Goal: Communication & Community: Participate in discussion

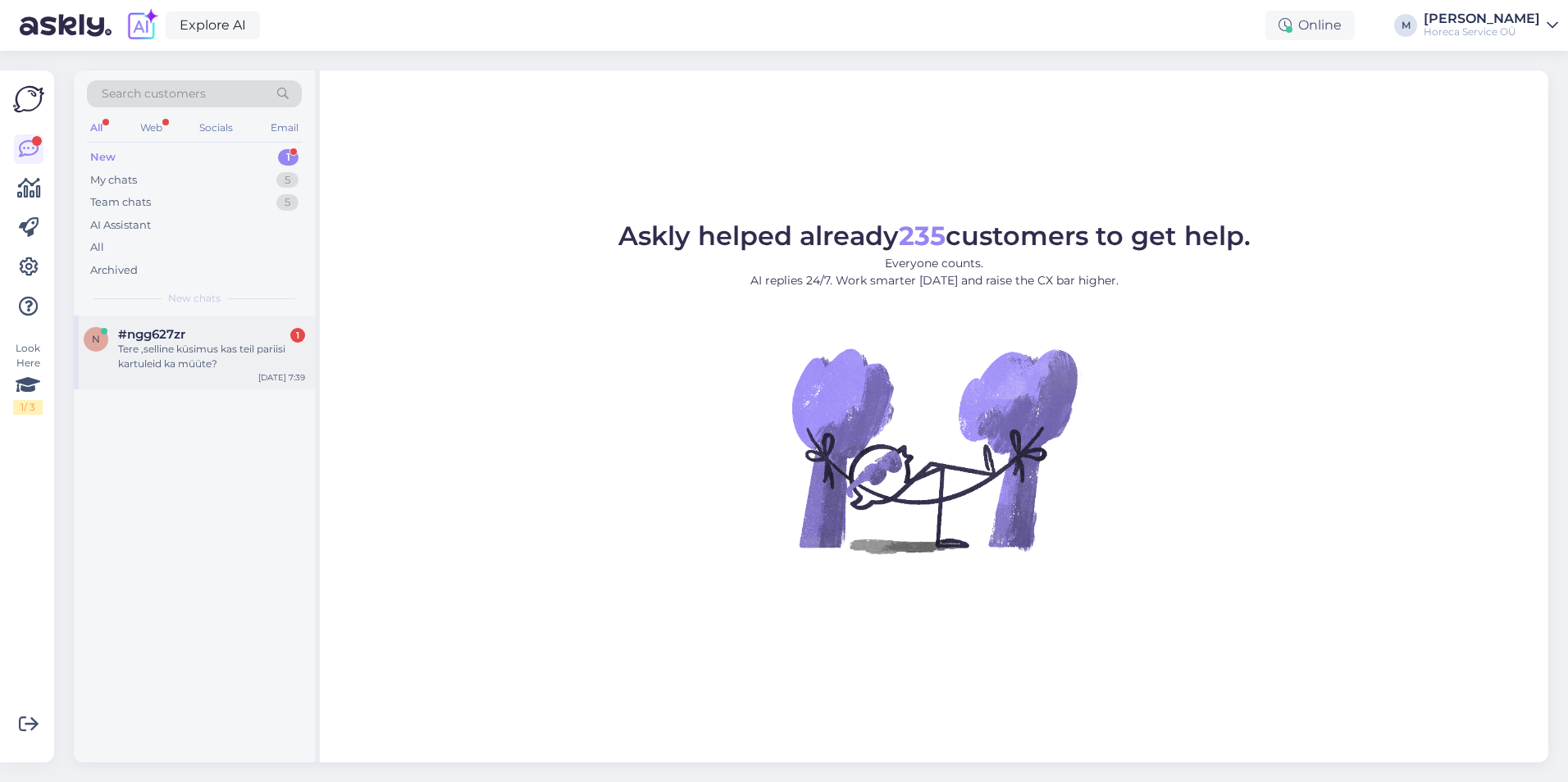
click at [234, 332] on div "#ngg627zr 1" at bounding box center [211, 334] width 187 height 14
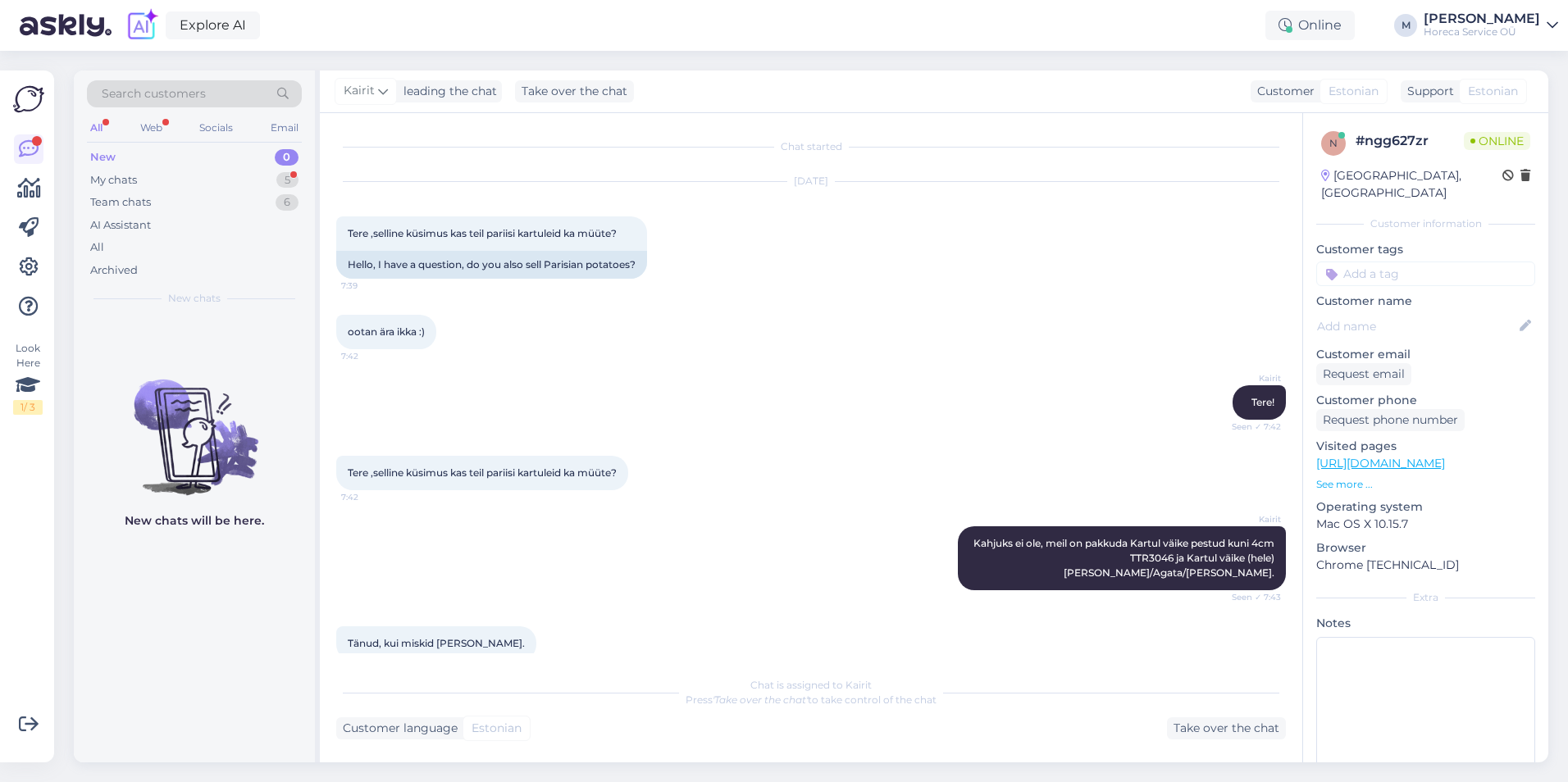
scroll to position [11, 0]
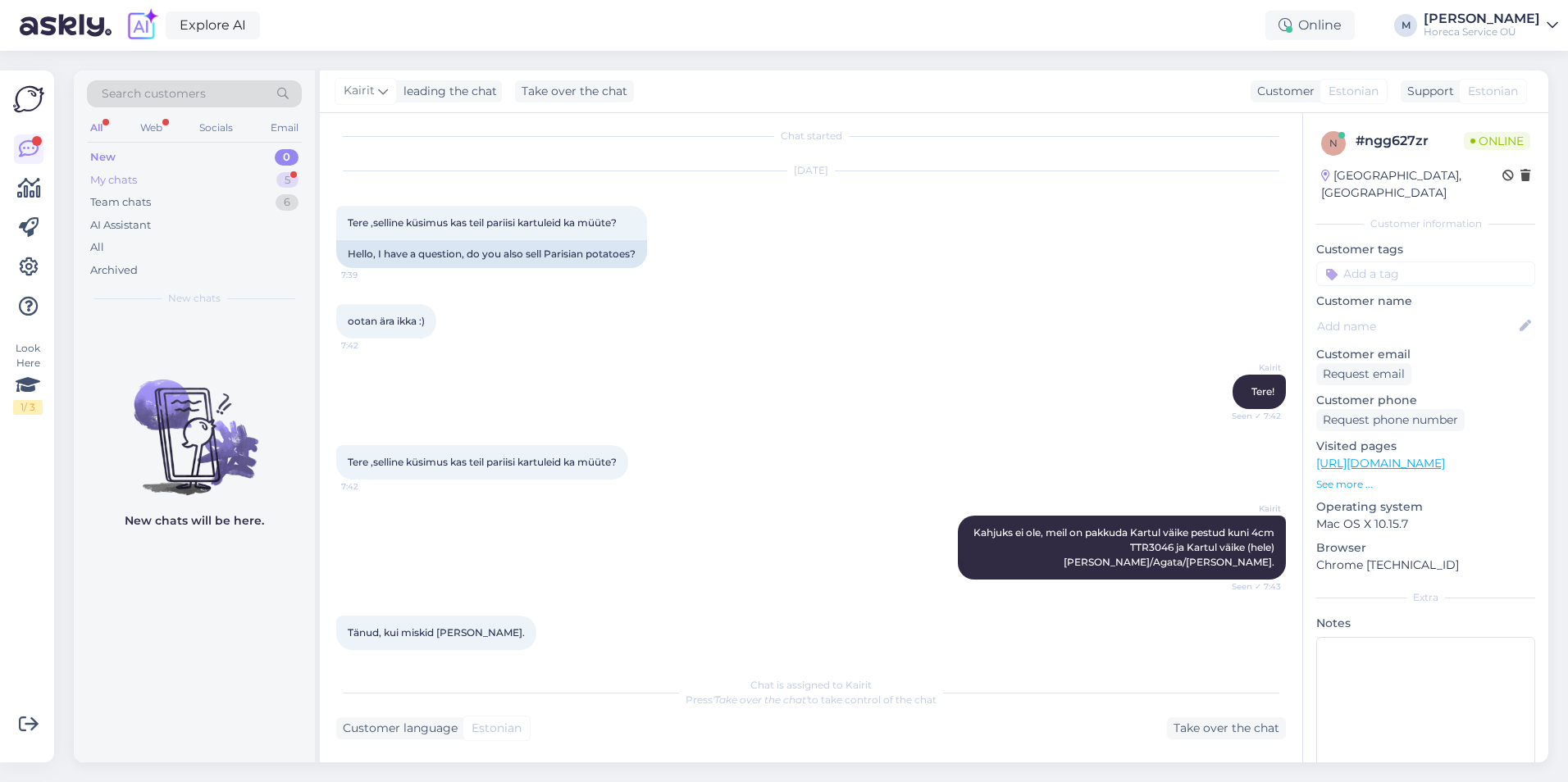
click at [237, 180] on div "My chats 5" at bounding box center [194, 180] width 214 height 23
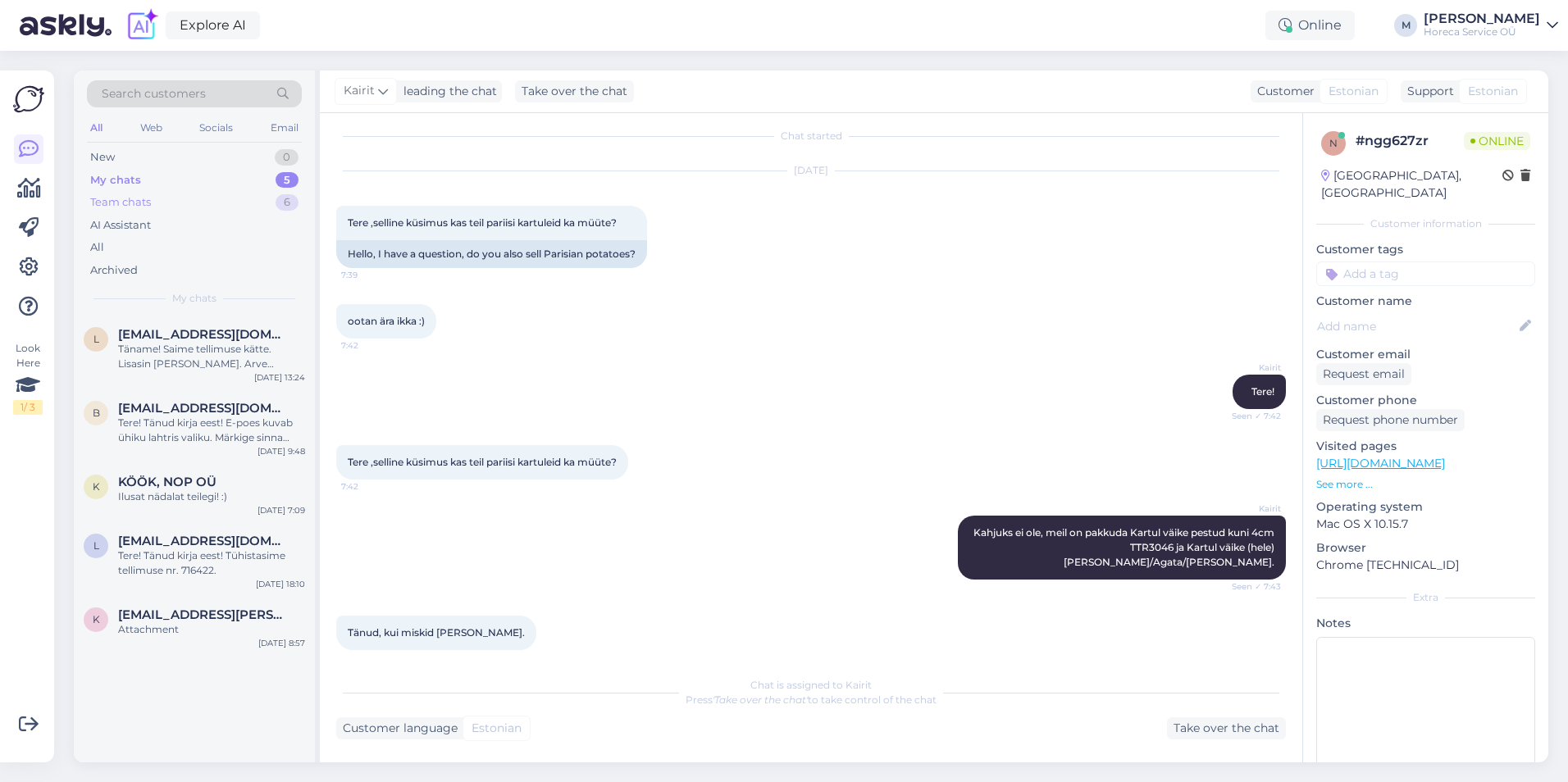
click at [234, 194] on div "Team chats 6" at bounding box center [194, 202] width 214 height 23
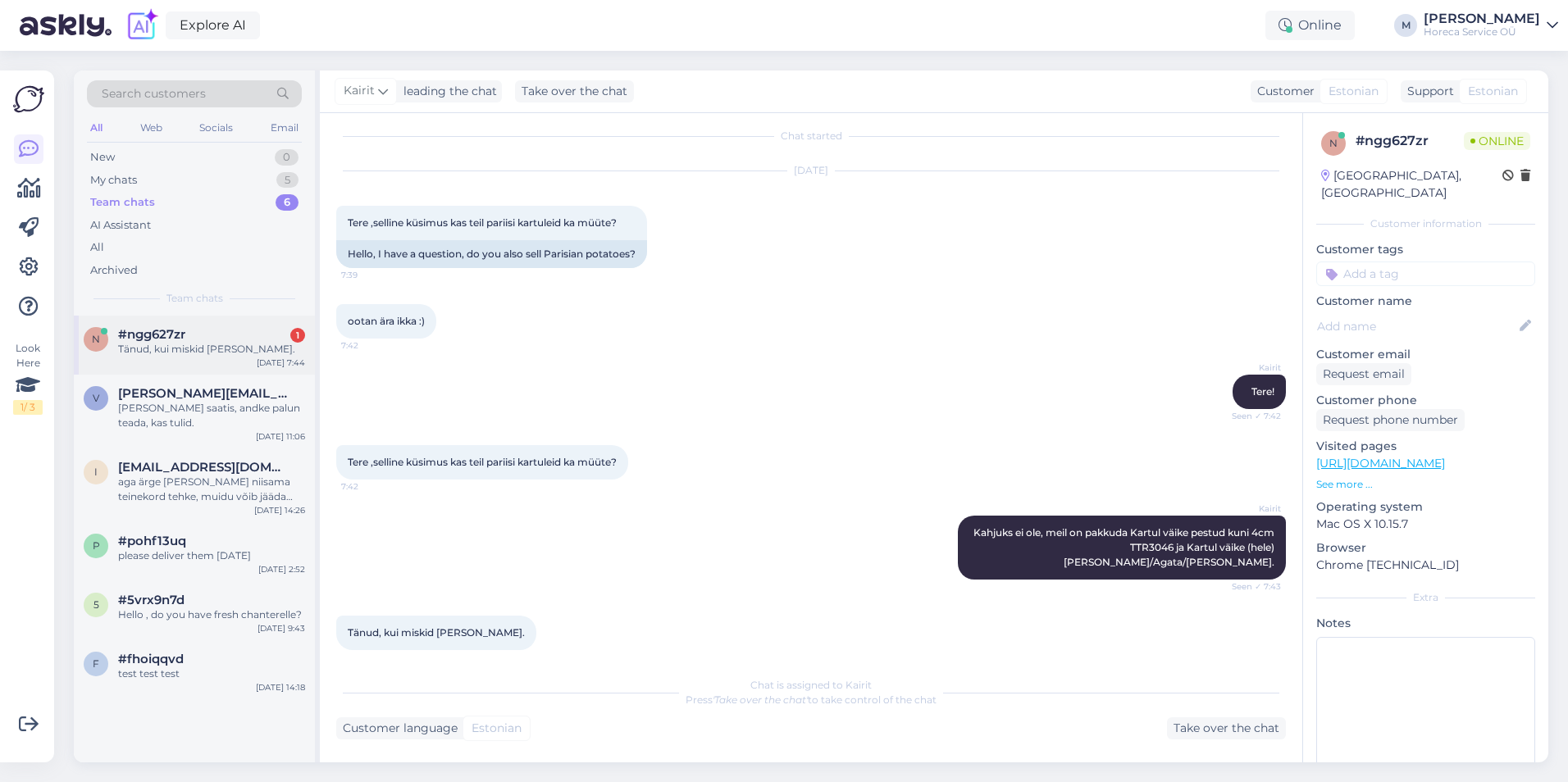
click at [227, 347] on div "Tänud, kui miskid [PERSON_NAME]." at bounding box center [211, 349] width 187 height 14
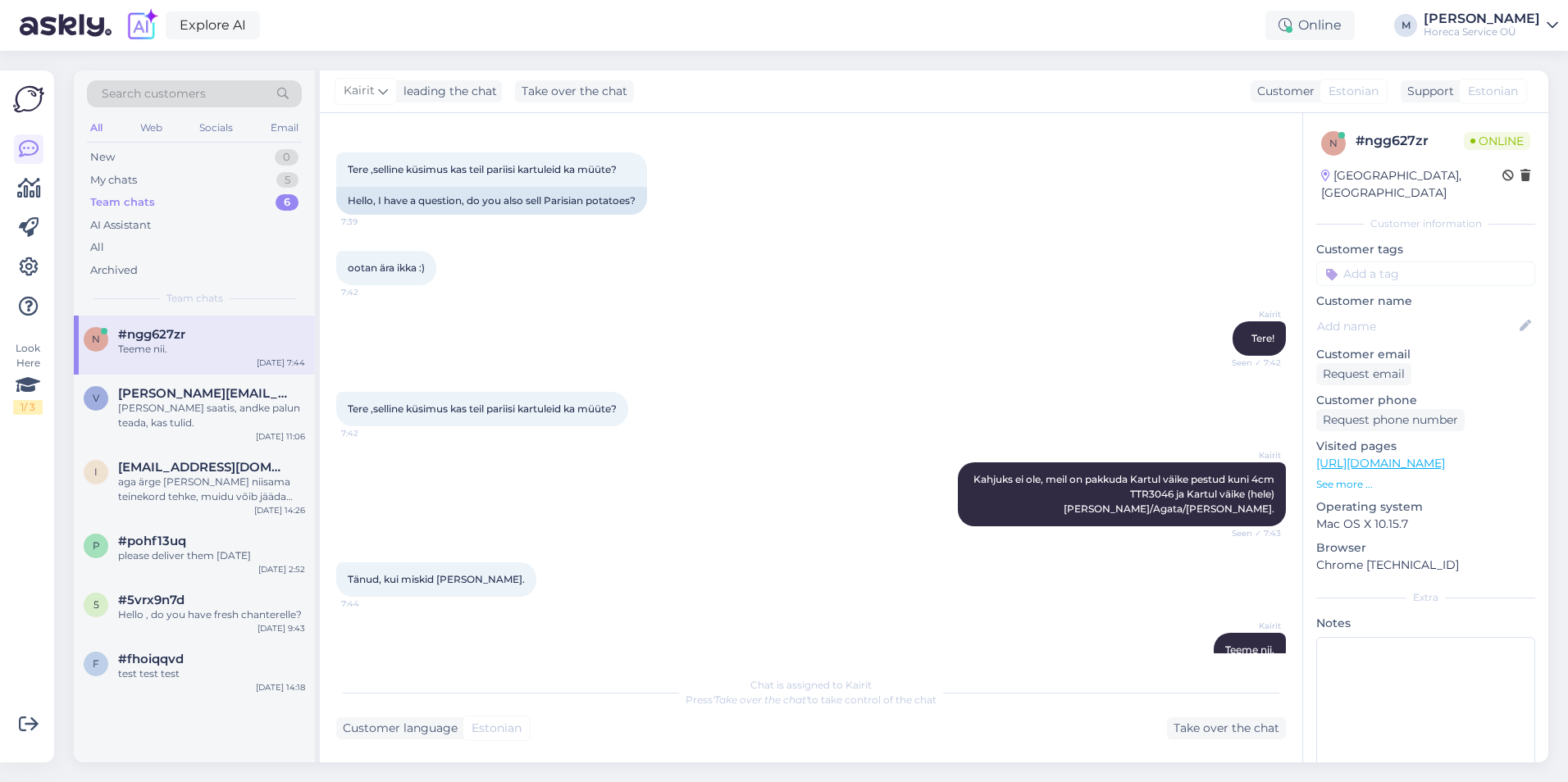
scroll to position [81, 0]
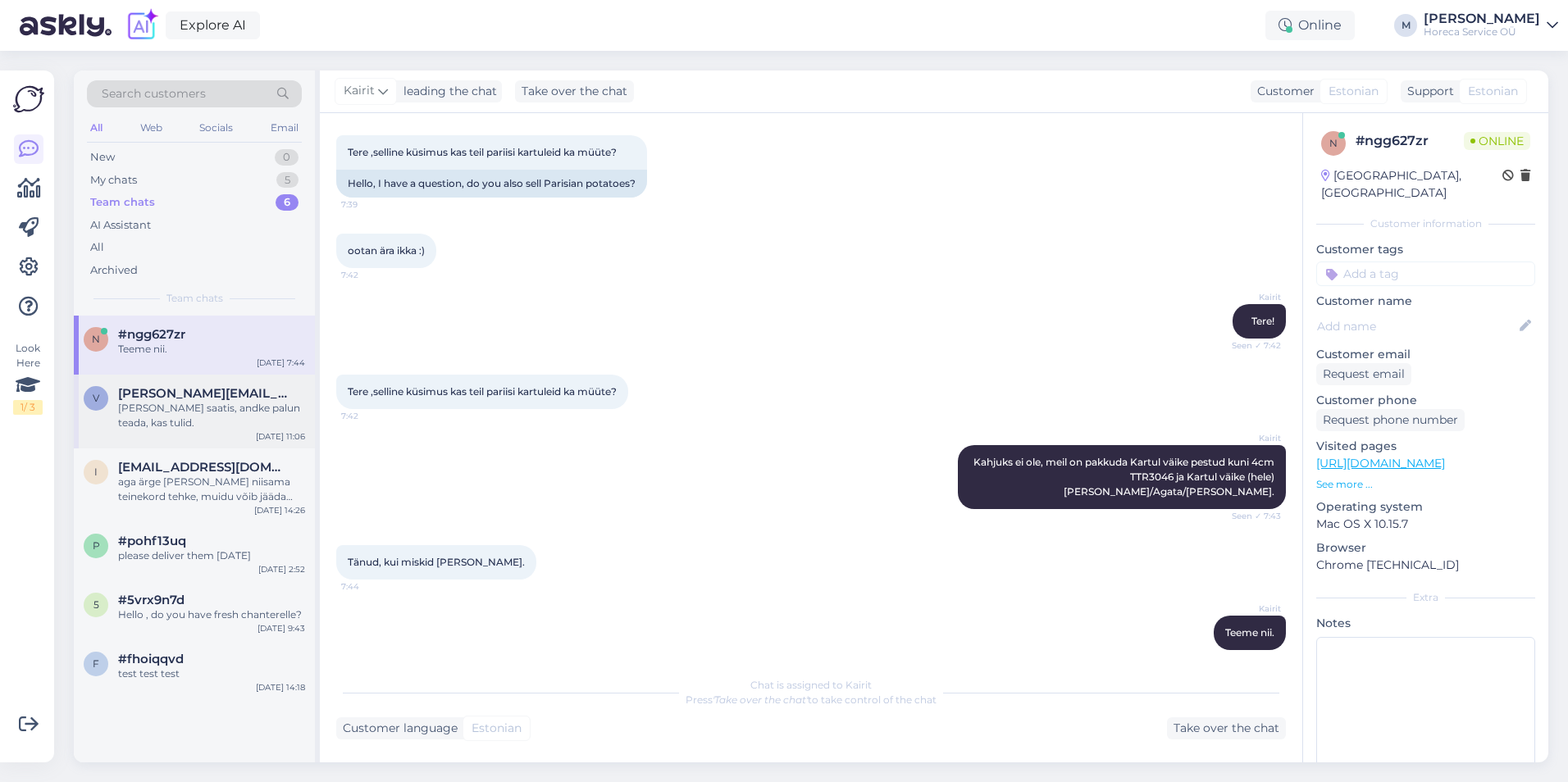
click at [176, 415] on div "[PERSON_NAME] saatis, andke palun teada, kas tulid." at bounding box center [211, 415] width 187 height 30
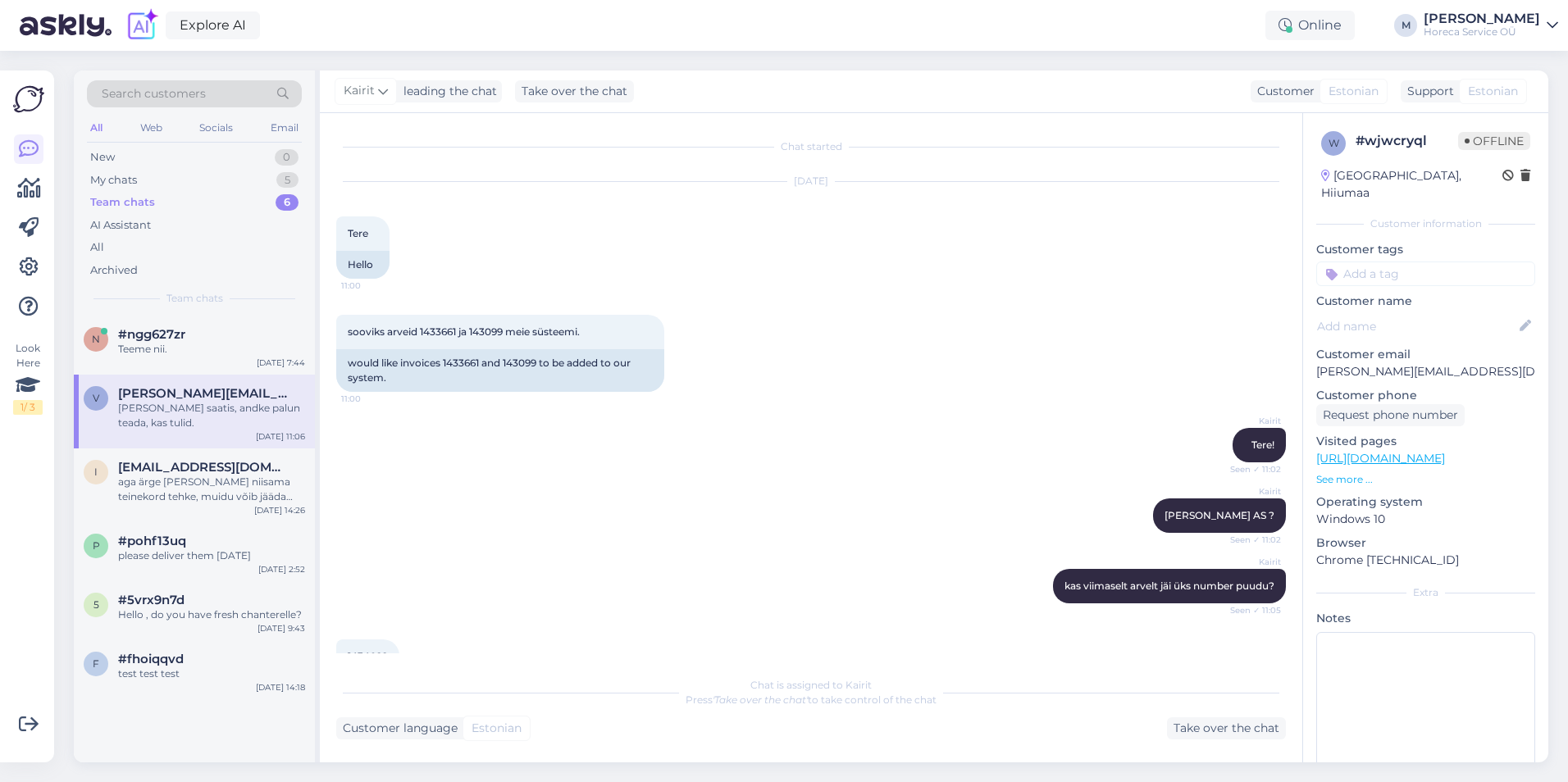
scroll to position [1360, 0]
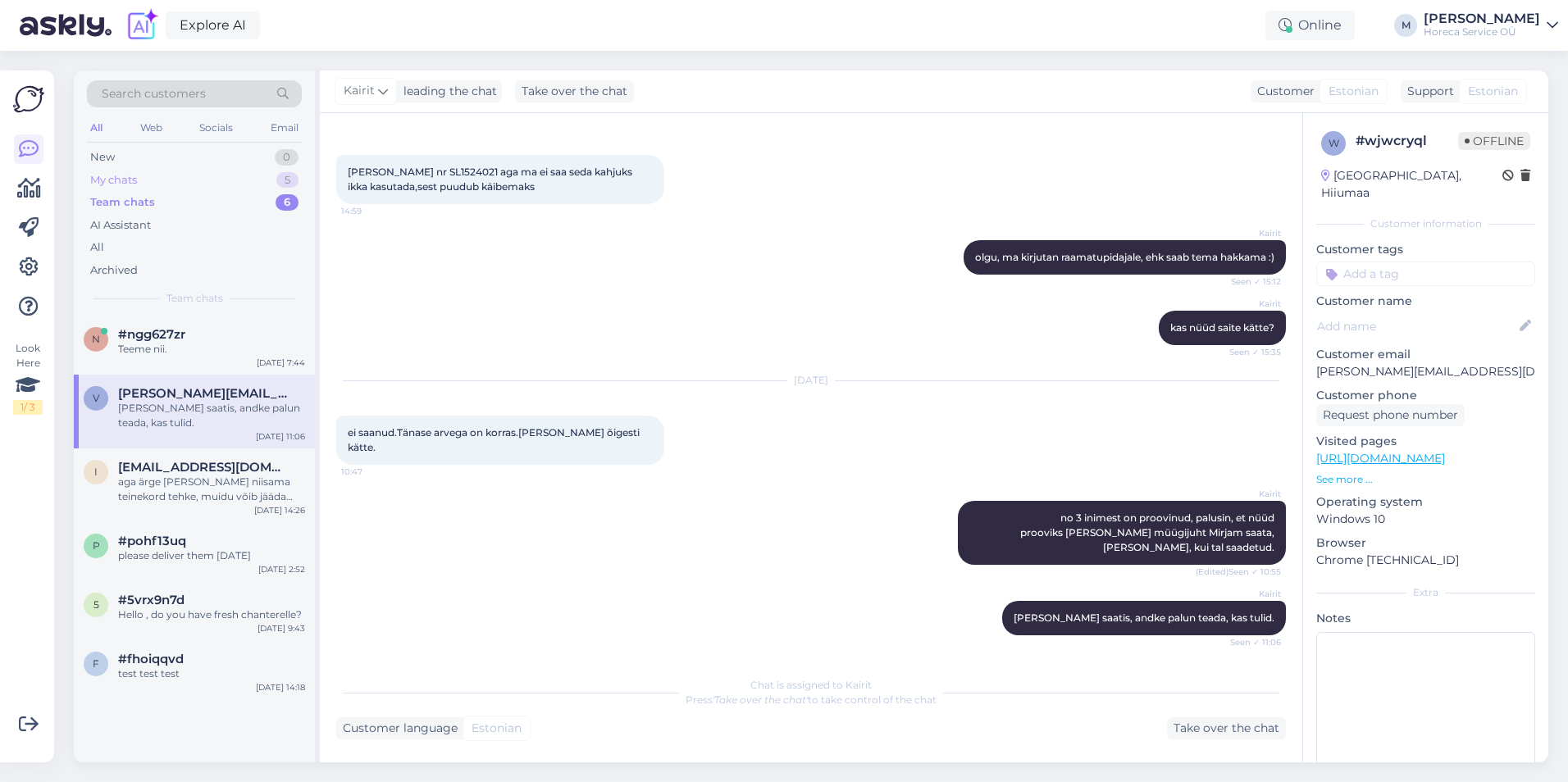
click at [218, 178] on div "My chats 5" at bounding box center [194, 180] width 214 height 23
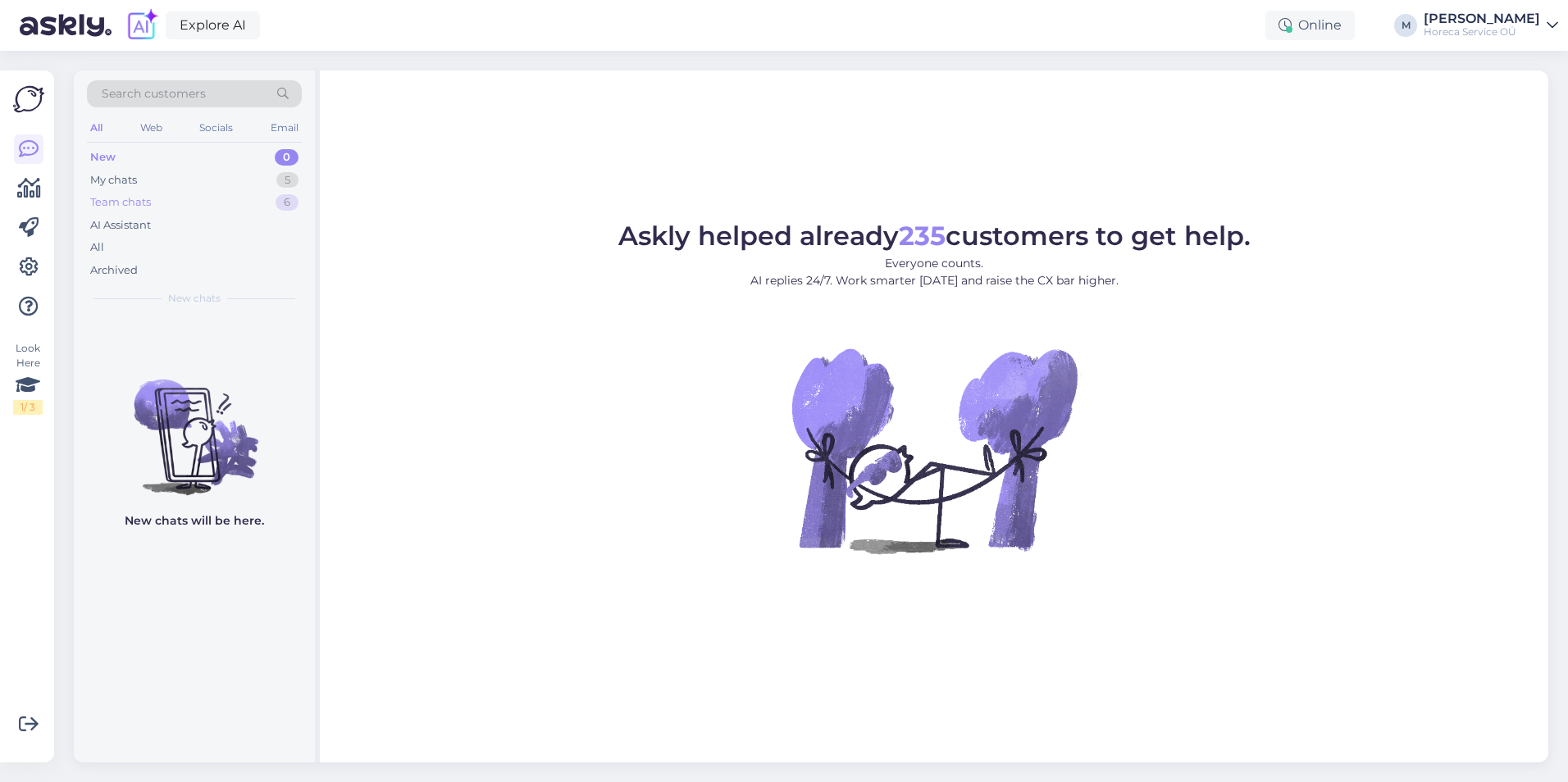
click at [114, 192] on div "Team chats 6" at bounding box center [194, 202] width 214 height 23
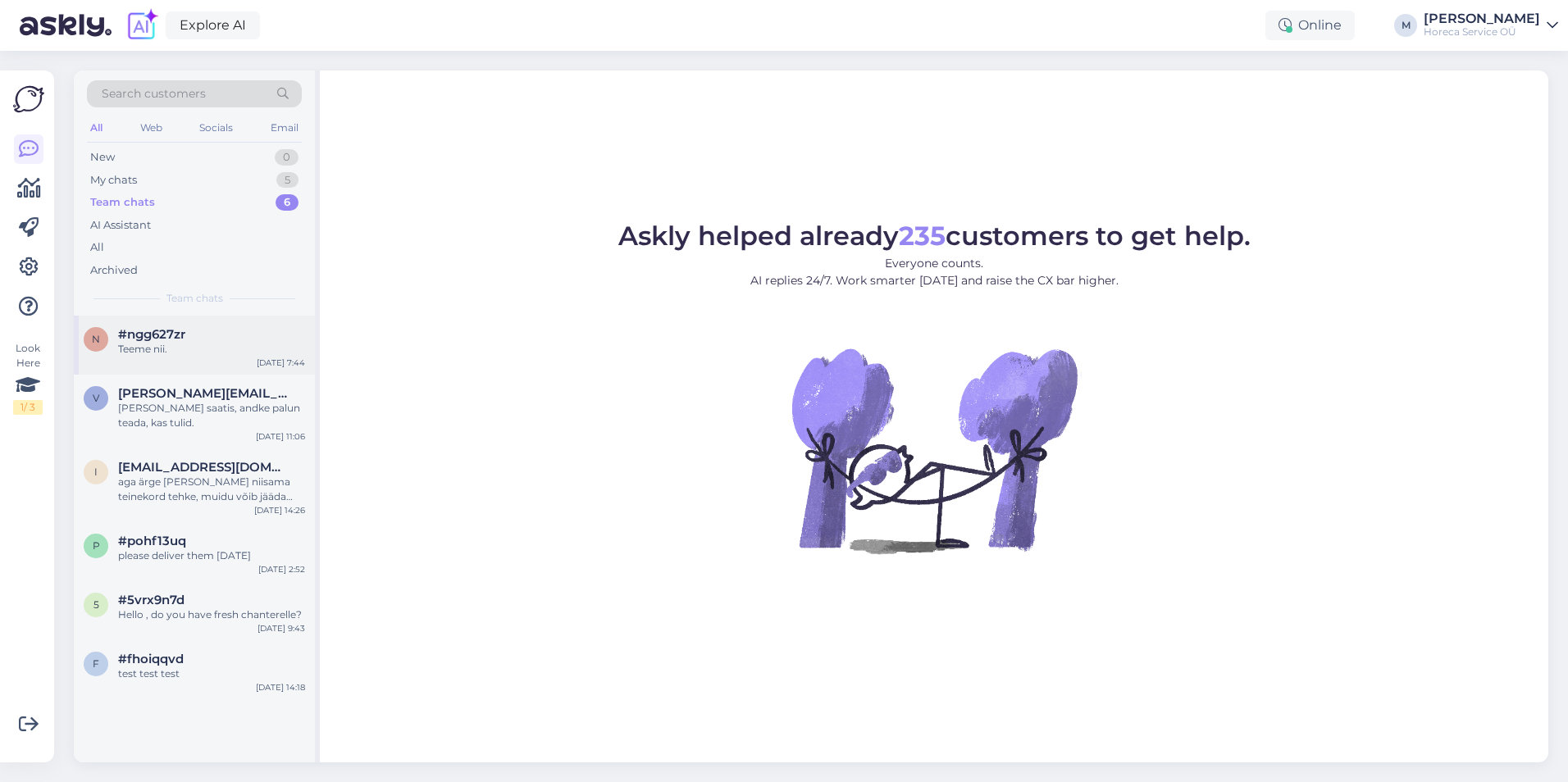
click at [167, 332] on span "#ngg627zr" at bounding box center [152, 334] width 68 height 14
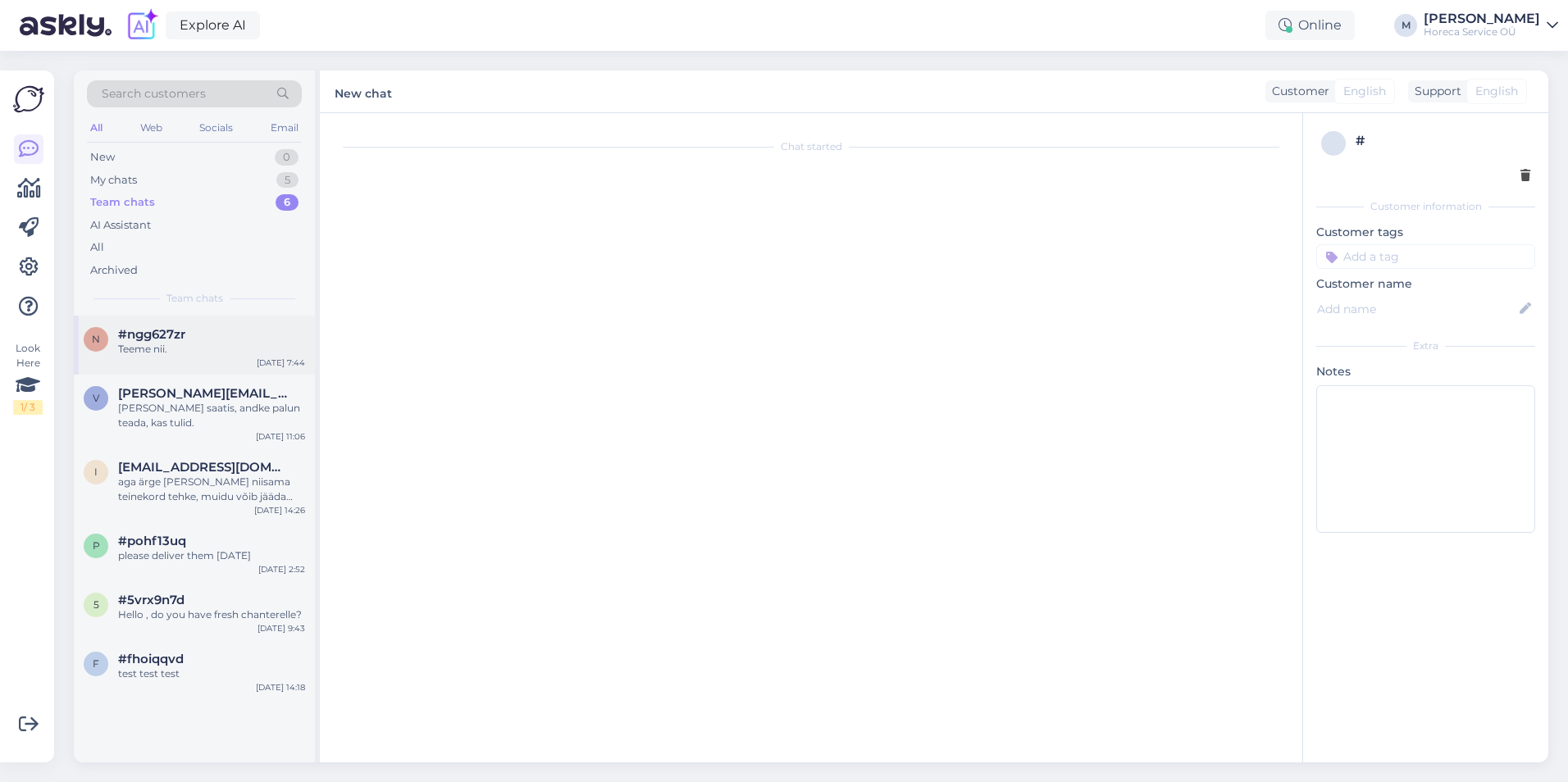
scroll to position [81, 0]
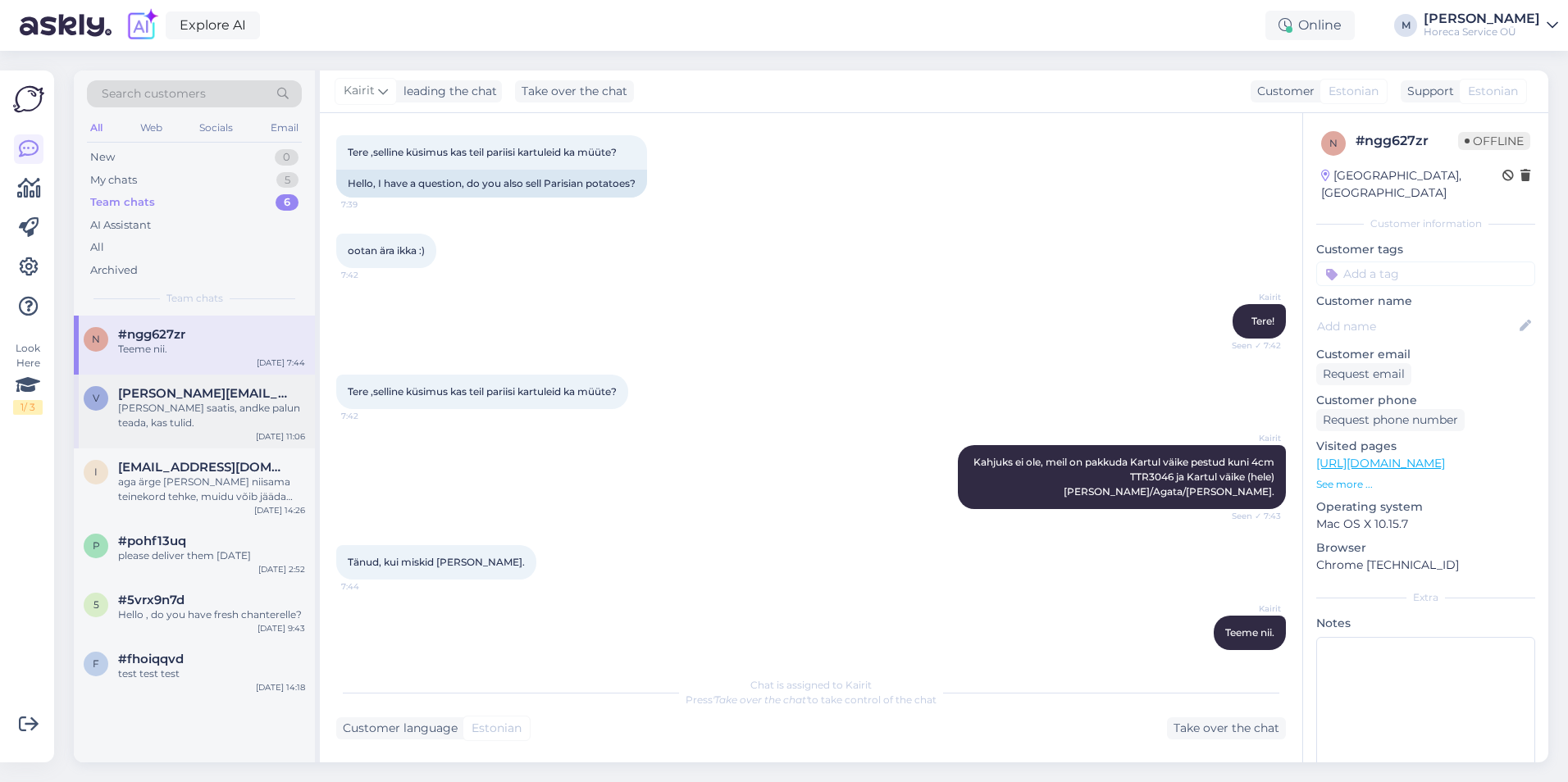
click at [165, 429] on div "[PERSON_NAME] saatis, andke palun teada, kas tulid." at bounding box center [211, 415] width 187 height 30
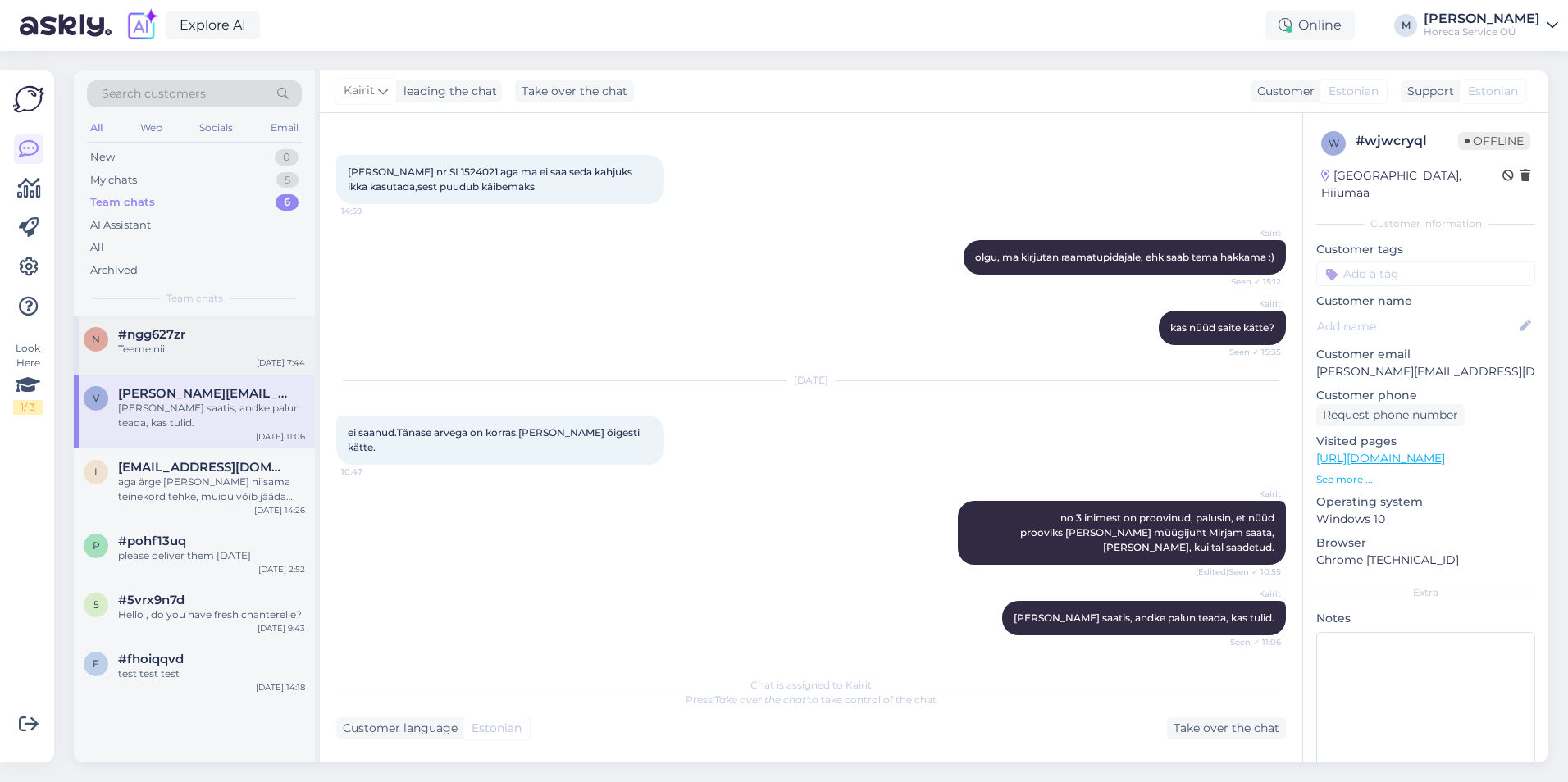
click at [144, 355] on div "Teeme nii." at bounding box center [211, 349] width 187 height 14
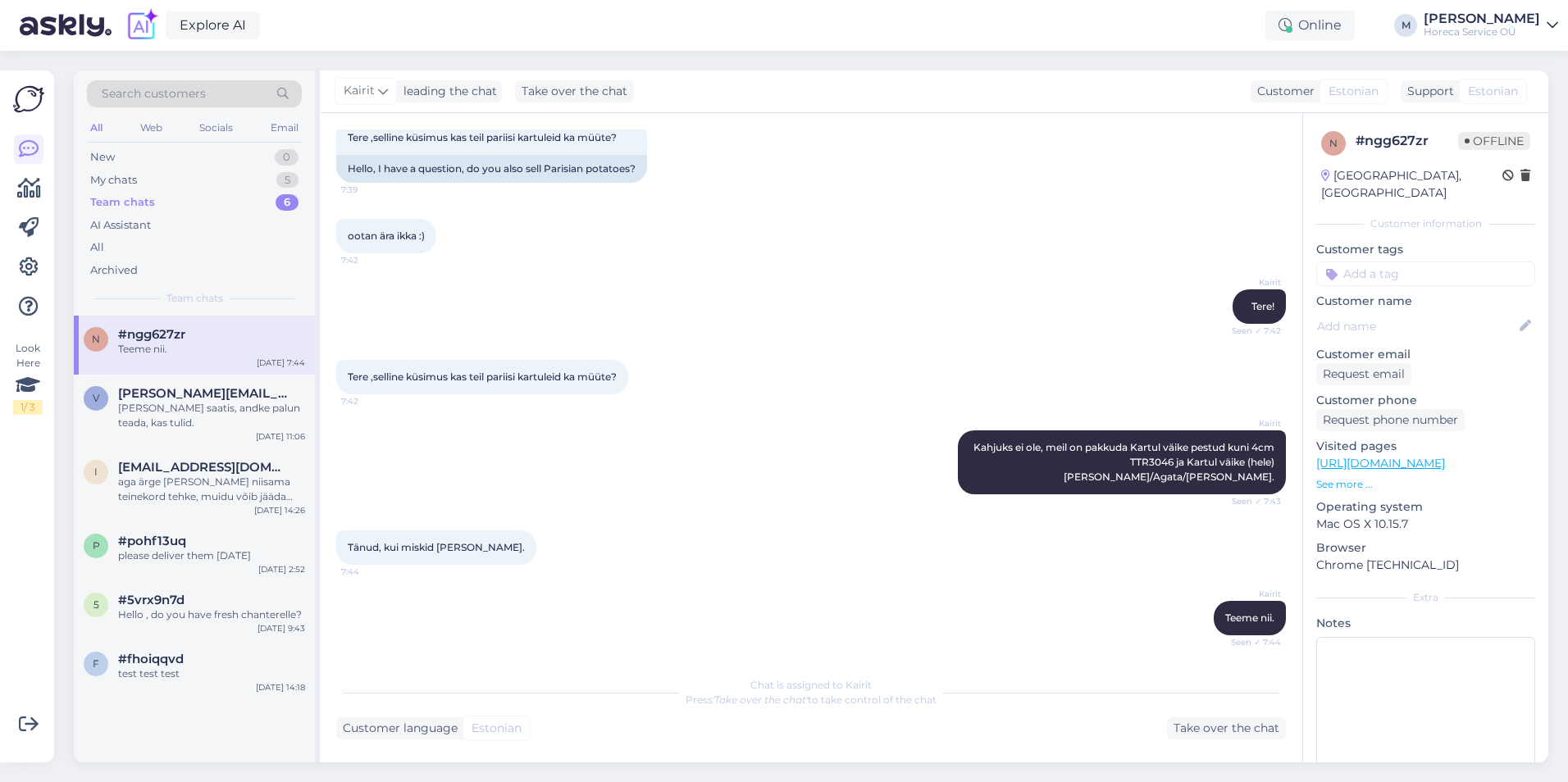
scroll to position [81, 0]
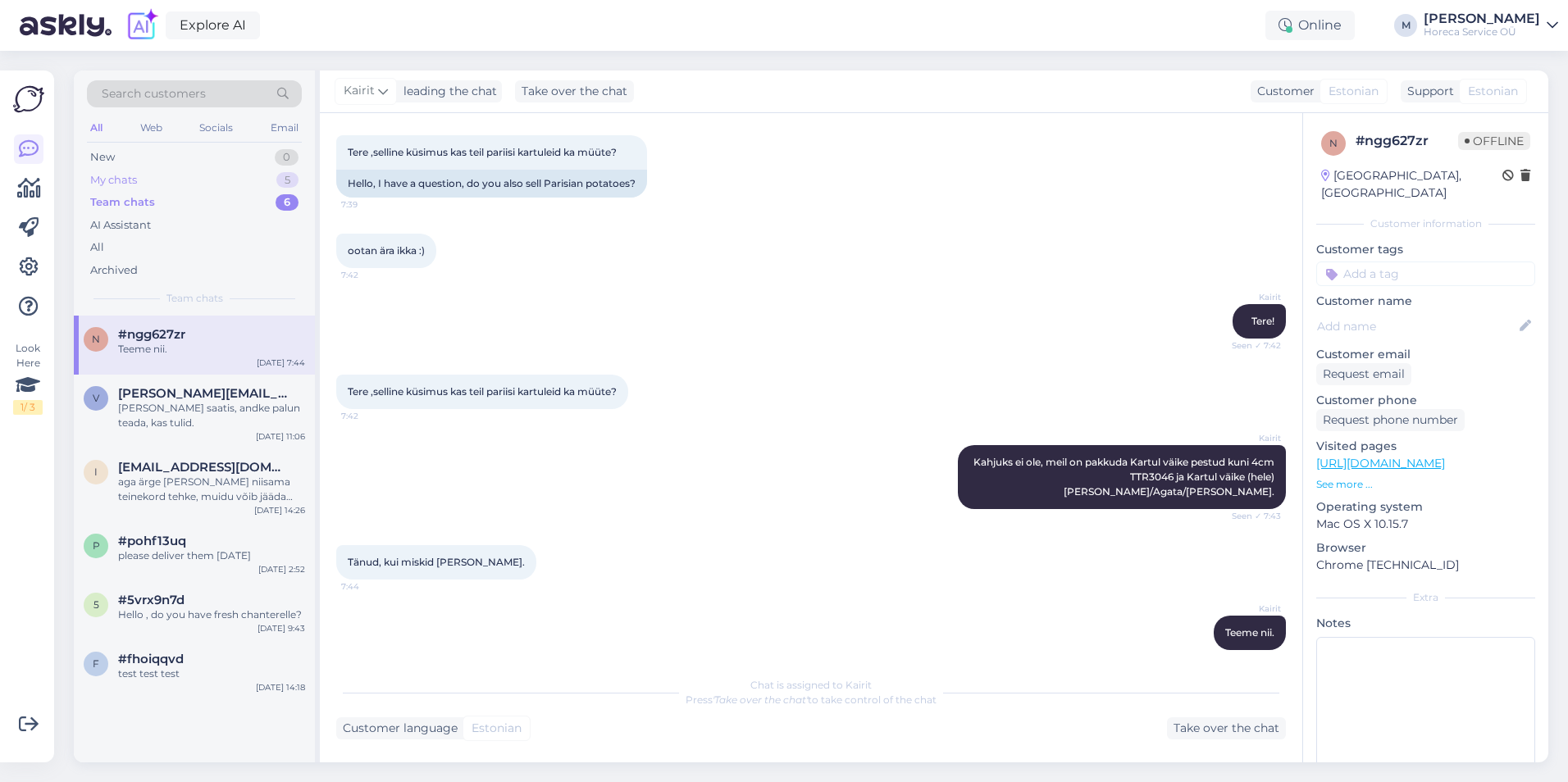
click at [203, 172] on div "My chats 5" at bounding box center [194, 180] width 214 height 23
